Goal: Task Accomplishment & Management: Use online tool/utility

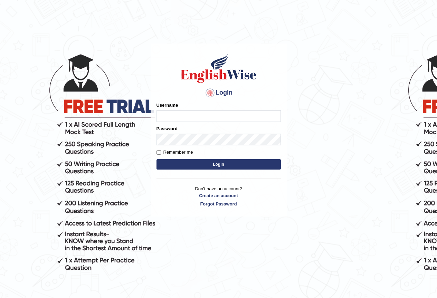
click at [200, 114] on input "Username" at bounding box center [218, 116] width 124 height 12
type input "nikitakoirala_parramatta"
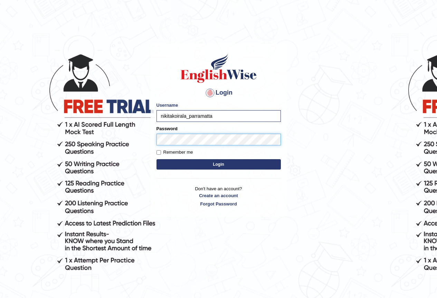
click at [156, 159] on button "Login" at bounding box center [218, 164] width 124 height 10
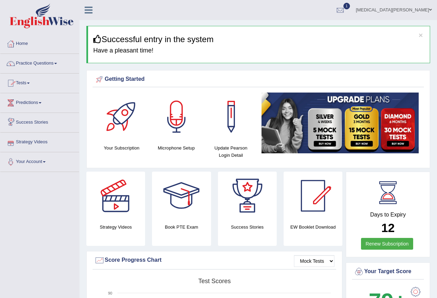
click at [25, 106] on link "Predictions" at bounding box center [39, 101] width 79 height 17
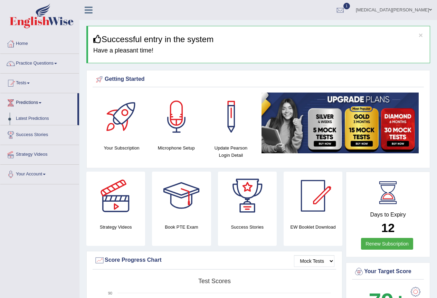
click at [25, 106] on link "Predictions" at bounding box center [38, 101] width 77 height 17
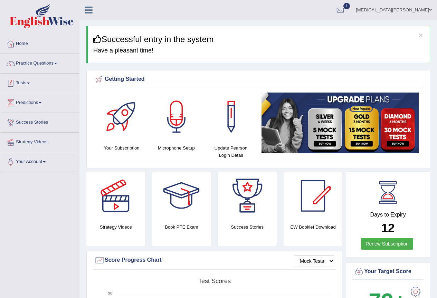
click at [21, 86] on link "Tests" at bounding box center [39, 82] width 79 height 17
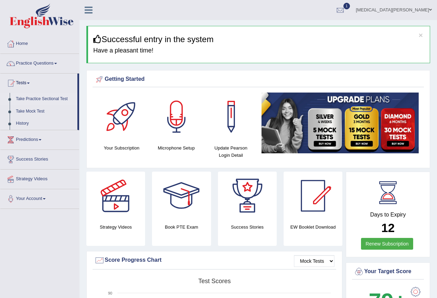
click at [32, 98] on link "Take Practice Sectional Test" at bounding box center [45, 99] width 65 height 12
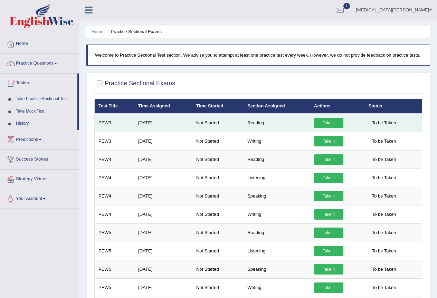
click at [325, 124] on link "Take it" at bounding box center [328, 123] width 29 height 10
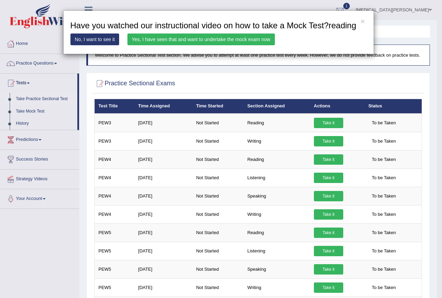
click at [203, 40] on link "Yes, I have seen that and want to undertake the mock exam now" at bounding box center [200, 39] width 147 height 12
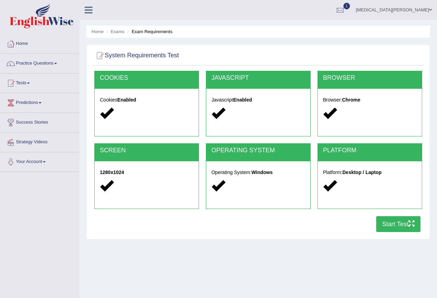
click at [403, 222] on button "Start Test" at bounding box center [398, 224] width 44 height 16
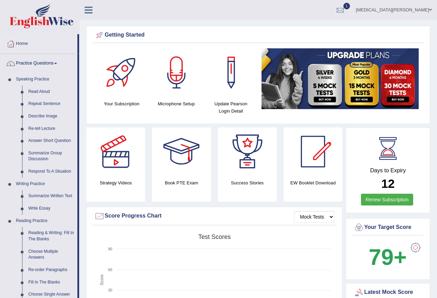
click at [45, 64] on link "Practice Questions" at bounding box center [38, 62] width 77 height 17
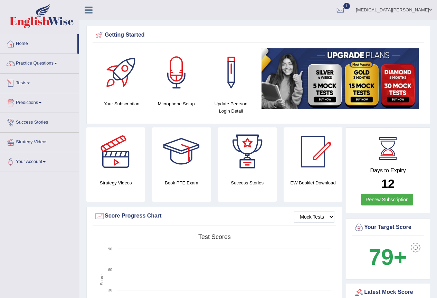
click at [25, 86] on link "Tests" at bounding box center [39, 82] width 79 height 17
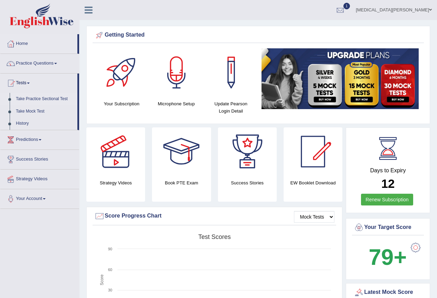
click at [28, 96] on link "Take Practice Sectional Test" at bounding box center [45, 99] width 65 height 12
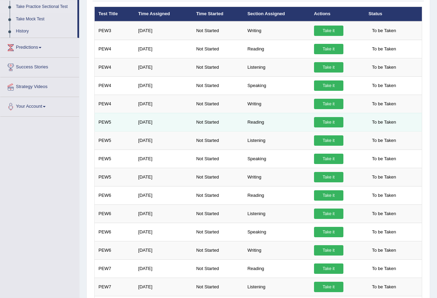
click at [337, 124] on link "Take it" at bounding box center [328, 122] width 29 height 10
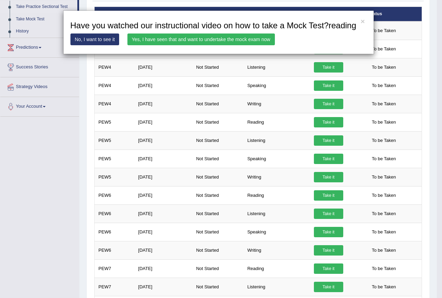
click at [219, 41] on link "Yes, I have seen that and want to undertake the mock exam now" at bounding box center [200, 39] width 147 height 12
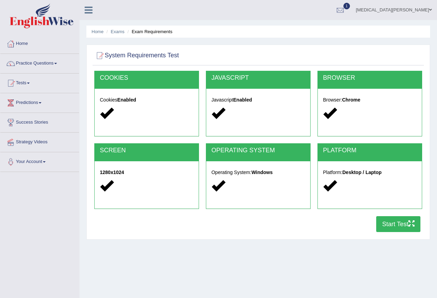
click at [398, 220] on button "Start Test" at bounding box center [398, 224] width 44 height 16
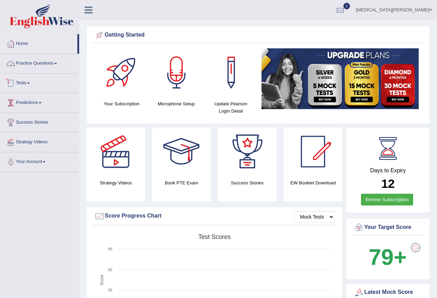
click at [32, 65] on link "Practice Questions" at bounding box center [39, 62] width 79 height 17
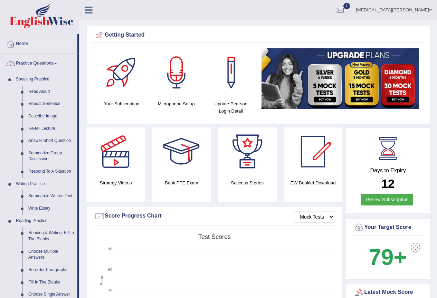
click at [48, 60] on link "Practice Questions" at bounding box center [38, 62] width 77 height 17
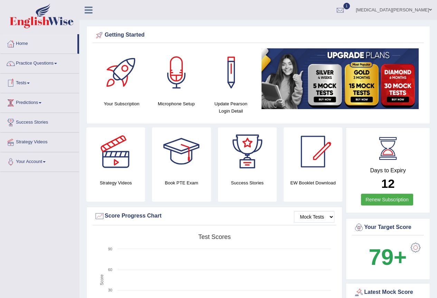
click at [29, 87] on link "Tests" at bounding box center [39, 82] width 79 height 17
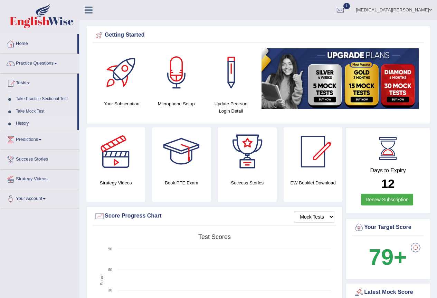
click at [21, 122] on link "History" at bounding box center [45, 123] width 65 height 12
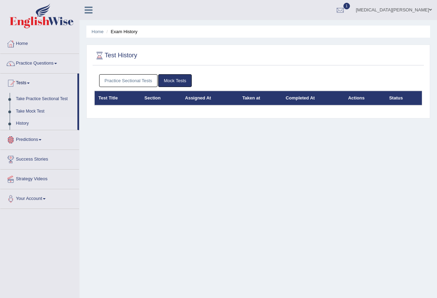
click at [118, 76] on link "Practice Sectional Tests" at bounding box center [128, 80] width 59 height 13
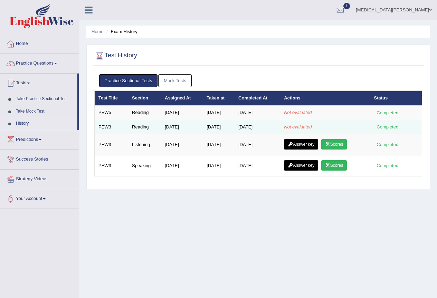
click at [298, 125] on em "Not evaluated" at bounding box center [298, 126] width 28 height 5
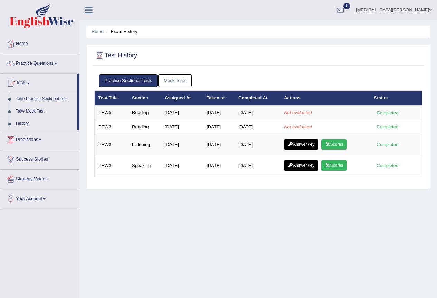
click at [27, 97] on link "Take Practice Sectional Test" at bounding box center [45, 99] width 65 height 12
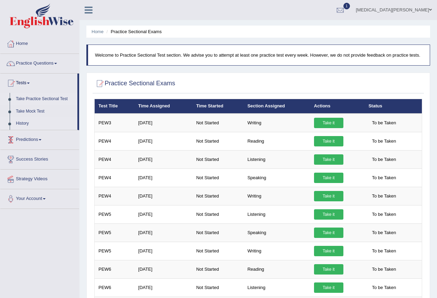
click at [25, 123] on link "History" at bounding box center [45, 123] width 65 height 12
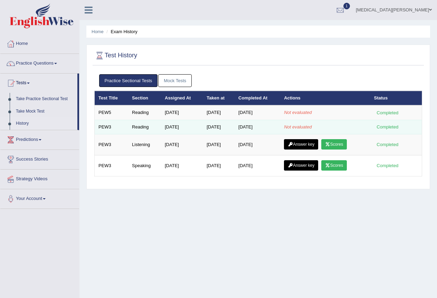
click at [212, 128] on td "Sep 2, 2025" at bounding box center [219, 127] width 32 height 14
click at [107, 126] on td "PEW3" at bounding box center [112, 127] width 34 height 14
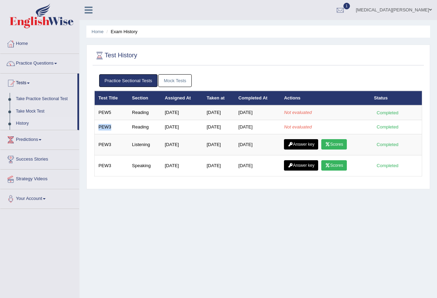
click at [178, 77] on link "Mock Tests" at bounding box center [174, 80] width 33 height 13
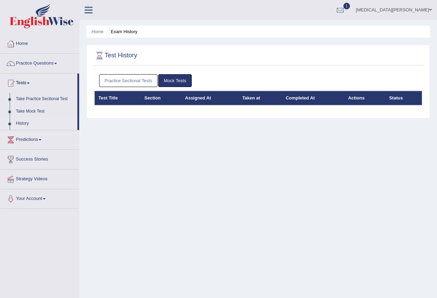
click at [130, 77] on link "Practice Sectional Tests" at bounding box center [128, 80] width 59 height 13
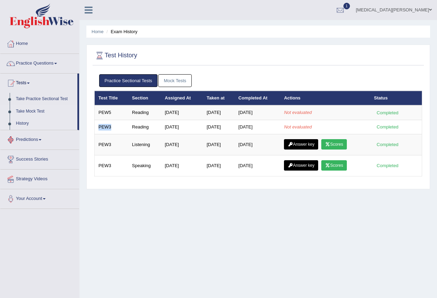
click at [36, 109] on link "Take Mock Test" at bounding box center [45, 111] width 65 height 12
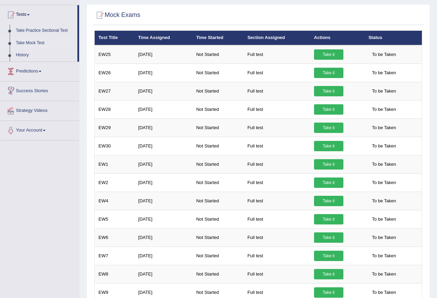
scroll to position [46, 0]
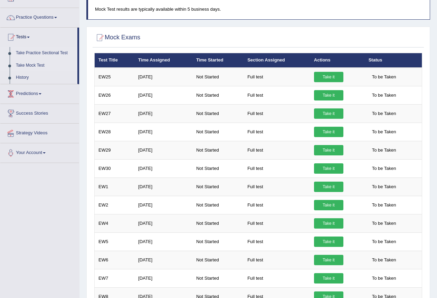
click at [59, 52] on link "Take Practice Sectional Test" at bounding box center [45, 53] width 65 height 12
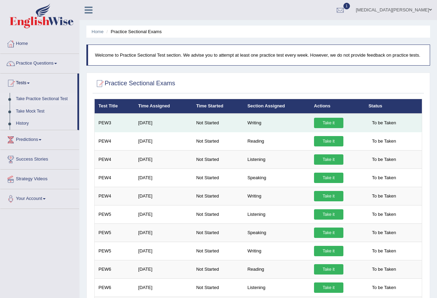
click at [332, 125] on link "Take it" at bounding box center [328, 123] width 29 height 10
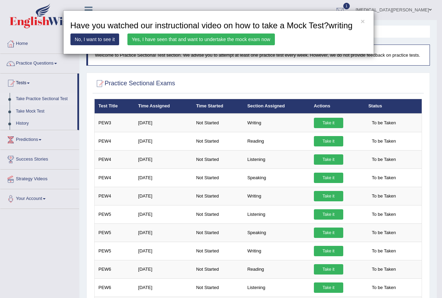
click at [225, 42] on link "Yes, I have seen that and want to undertake the mock exam now" at bounding box center [200, 39] width 147 height 12
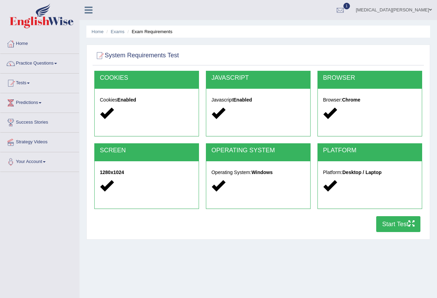
click at [398, 226] on button "Start Test" at bounding box center [398, 224] width 44 height 16
